Goal: Task Accomplishment & Management: Manage account settings

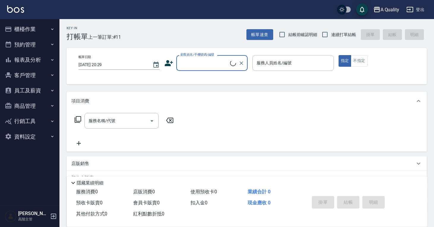
click at [34, 153] on nav "櫃檯作業 打帳單 帳單列表 掛單列表 座位開單 營業儀表板 現金收支登錄 高階收支登錄 材料自購登錄 每日結帳 排班表 現場電腦打卡 掃碼打卡 預約管理 預約…" at bounding box center [29, 112] width 59 height 186
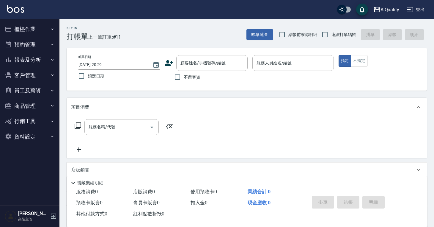
click at [31, 136] on button "資料設定" at bounding box center [29, 136] width 55 height 15
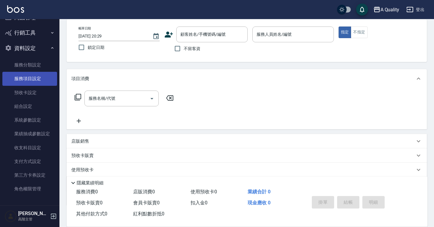
scroll to position [63, 0]
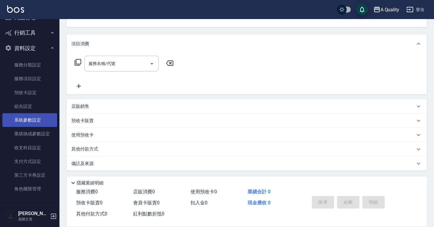
click at [34, 117] on link "系統參數設定" at bounding box center [29, 120] width 55 height 14
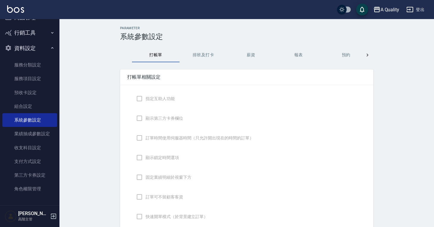
checkbox input "true"
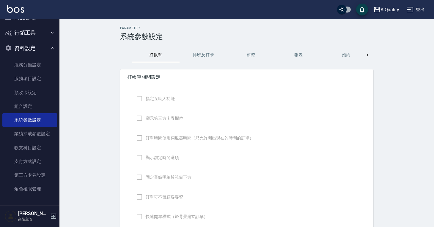
checkbox input "true"
type input "NICKNAME"
type input "LASTORDER"
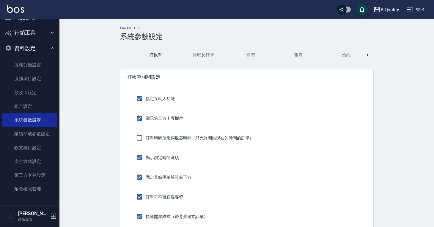
click at [368, 56] on icon at bounding box center [368, 55] width 6 height 6
click at [368, 56] on div "打帳單 排班及打卡 薪資 報表 預約 業績依據及抽成 密碼 功能設定 顧客追蹤 顧客端 設計師端" at bounding box center [246, 55] width 253 height 14
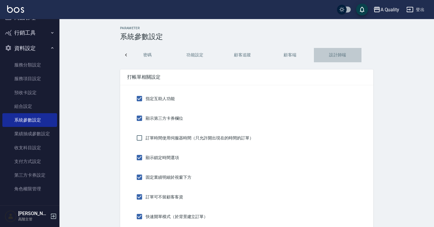
click at [337, 56] on button "設計師端" at bounding box center [338, 55] width 48 height 14
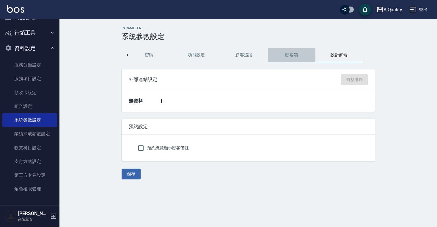
click at [291, 54] on button "顧客端" at bounding box center [292, 55] width 48 height 14
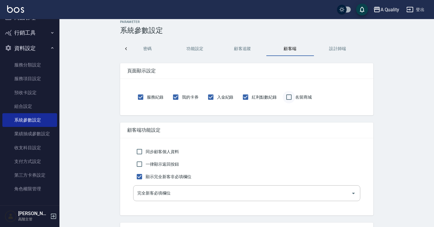
scroll to position [0, 0]
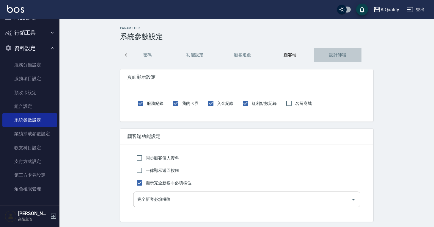
click at [328, 55] on button "設計師端" at bounding box center [338, 55] width 48 height 14
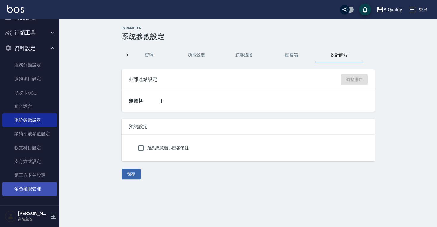
click at [37, 191] on link "角色權限管理" at bounding box center [29, 189] width 55 height 14
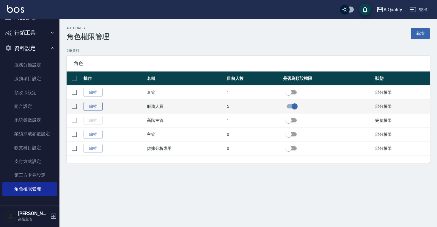
click at [95, 107] on link "編輯" at bounding box center [93, 106] width 19 height 9
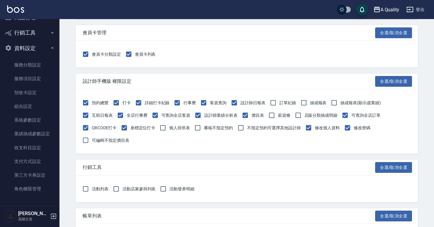
scroll to position [654, 0]
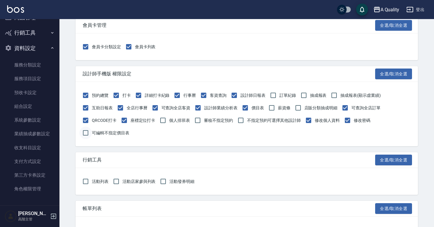
click at [85, 132] on input "可編輯不指定價目表" at bounding box center [85, 132] width 12 height 12
checkbox input "true"
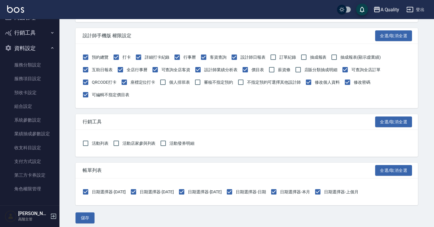
scroll to position [696, 0]
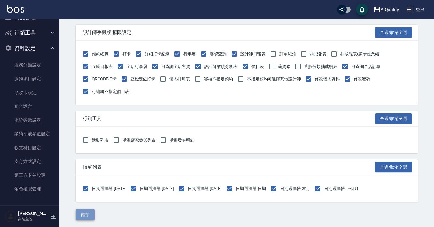
click at [90, 216] on button "儲存" at bounding box center [85, 214] width 19 height 11
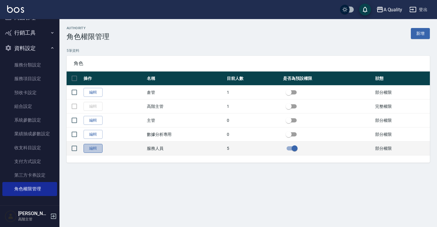
click at [93, 148] on link "編輯" at bounding box center [93, 148] width 19 height 9
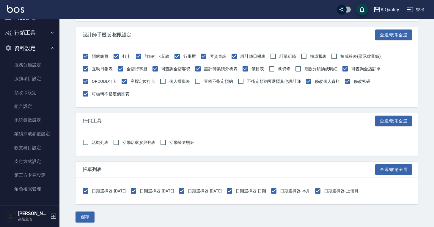
scroll to position [696, 0]
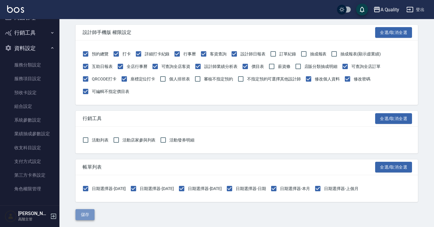
click at [85, 214] on button "儲存" at bounding box center [85, 214] width 19 height 11
